Goal: Navigation & Orientation: Find specific page/section

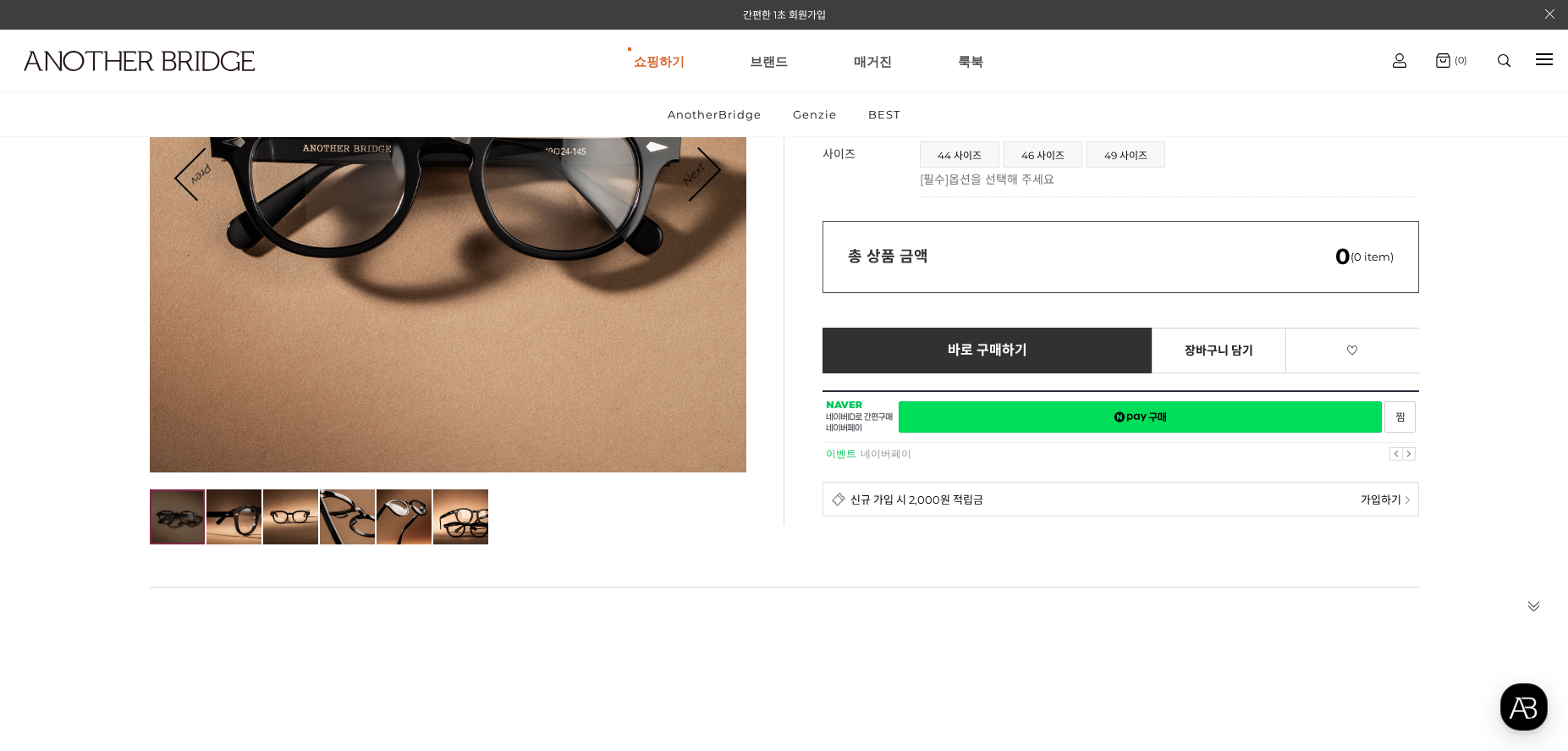
scroll to position [254, 0]
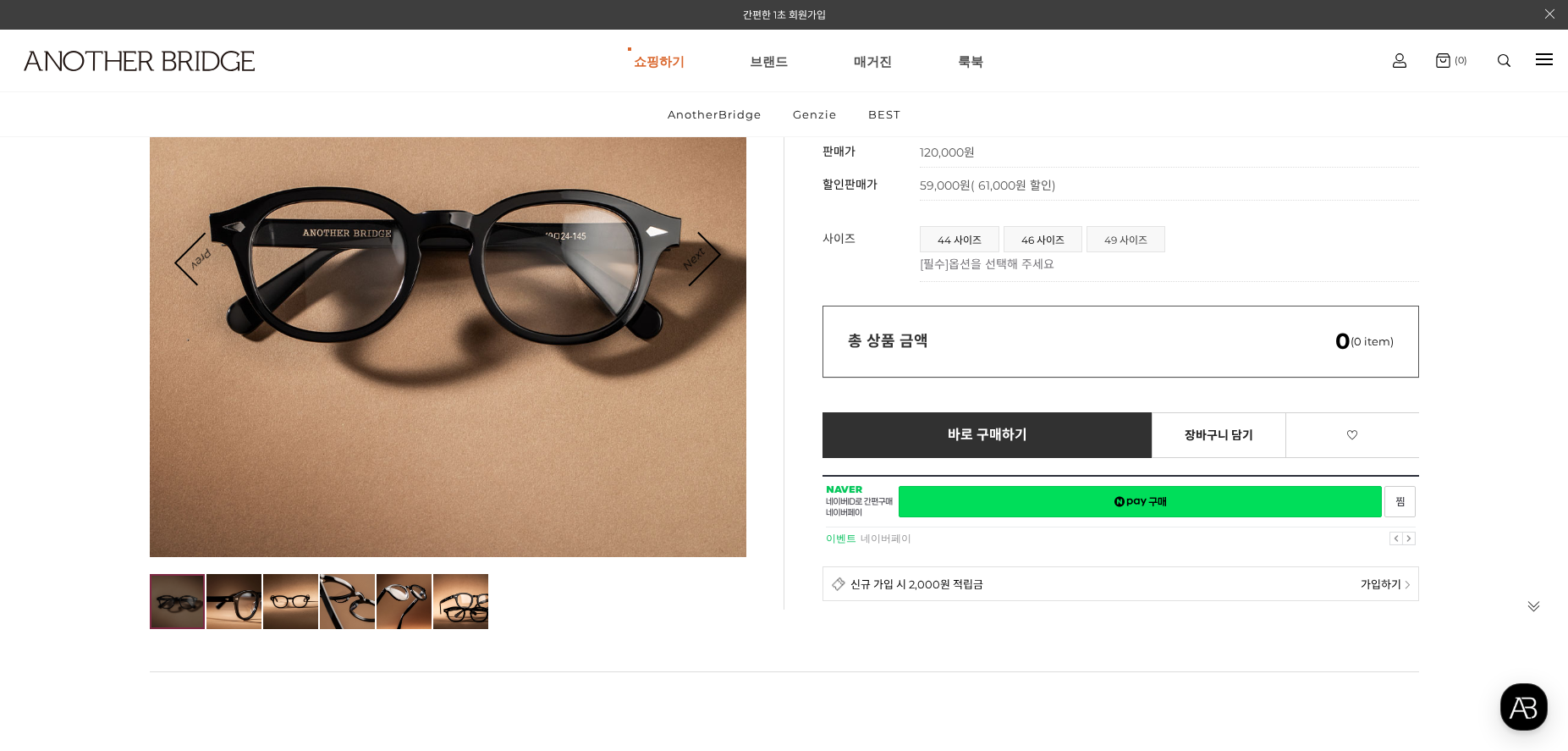
click at [1128, 234] on span "49 사이즈" at bounding box center [1125, 238] width 77 height 24
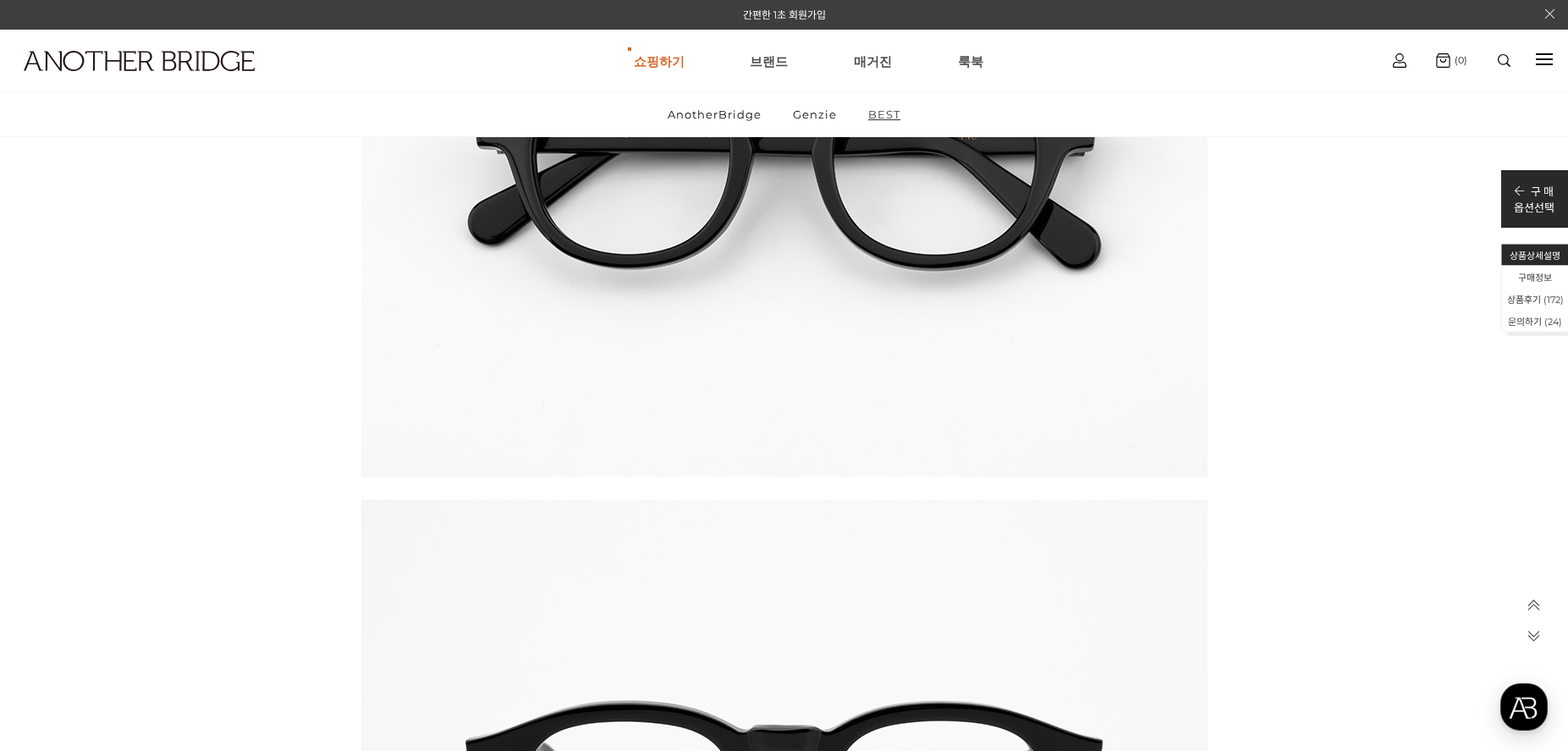
scroll to position [68109, 0]
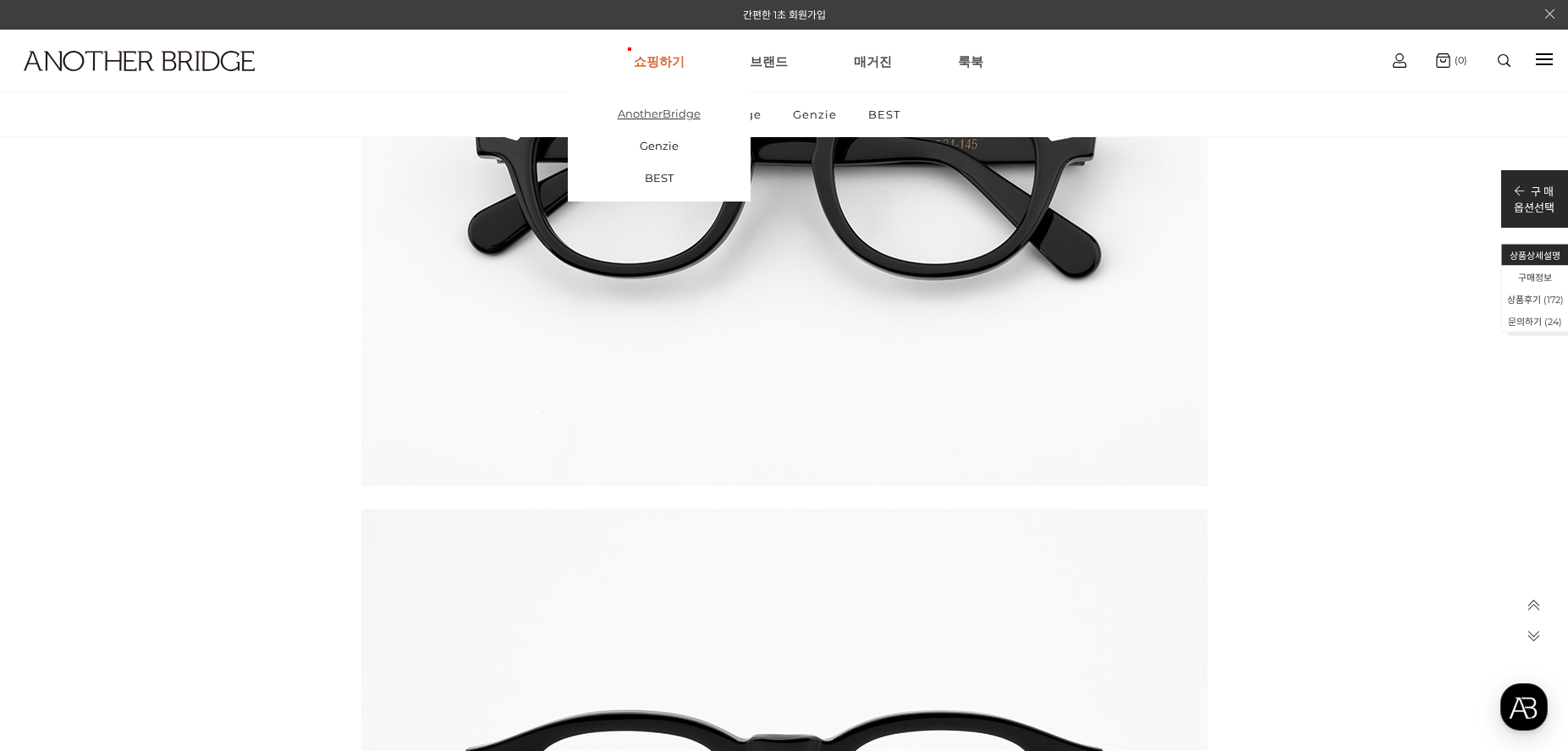
click at [659, 121] on link "AnotherBridge" at bounding box center [659, 114] width 183 height 32
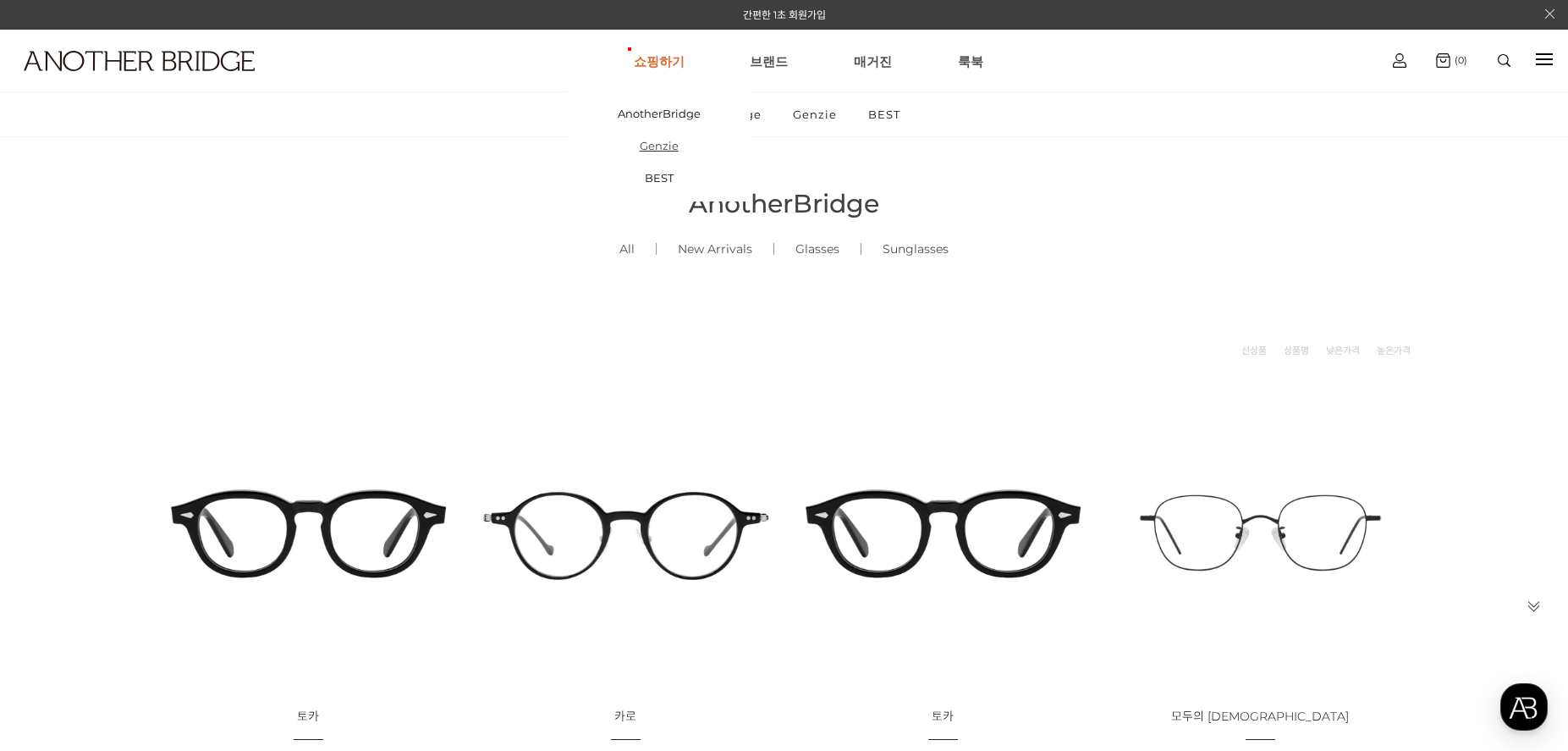
click at [659, 145] on link "Genzie" at bounding box center [659, 145] width 183 height 32
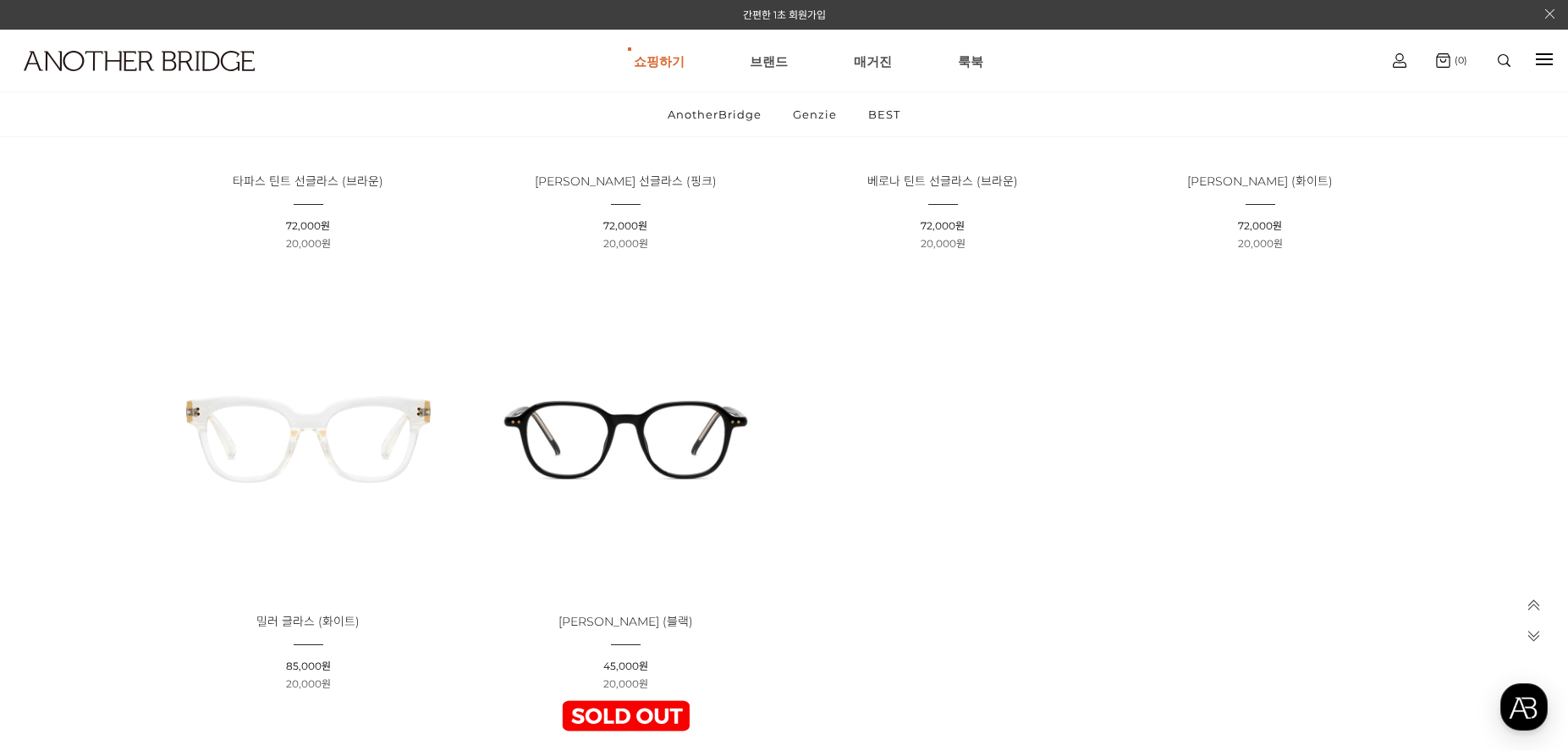
scroll to position [6431, 0]
